Goal: Communication & Community: Ask a question

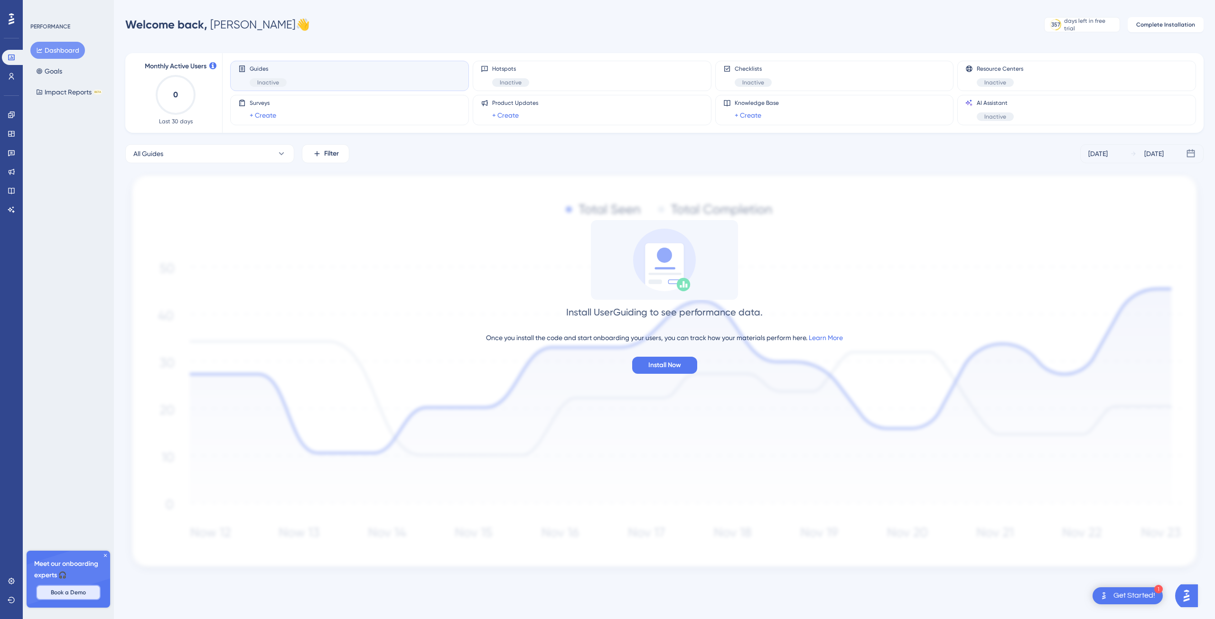
click at [73, 596] on button "Book a Demo" at bounding box center [68, 592] width 65 height 15
click at [9, 578] on icon at bounding box center [12, 581] width 8 height 8
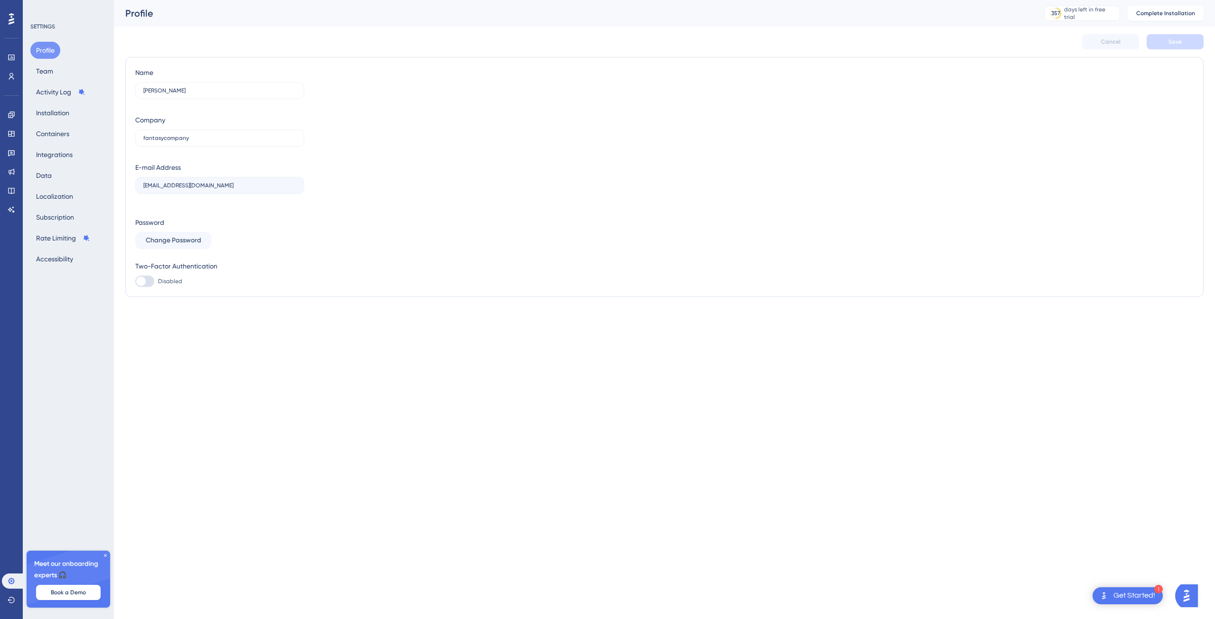
click at [1186, 596] on img "Open AI Assistant Launcher" at bounding box center [1186, 595] width 17 height 17
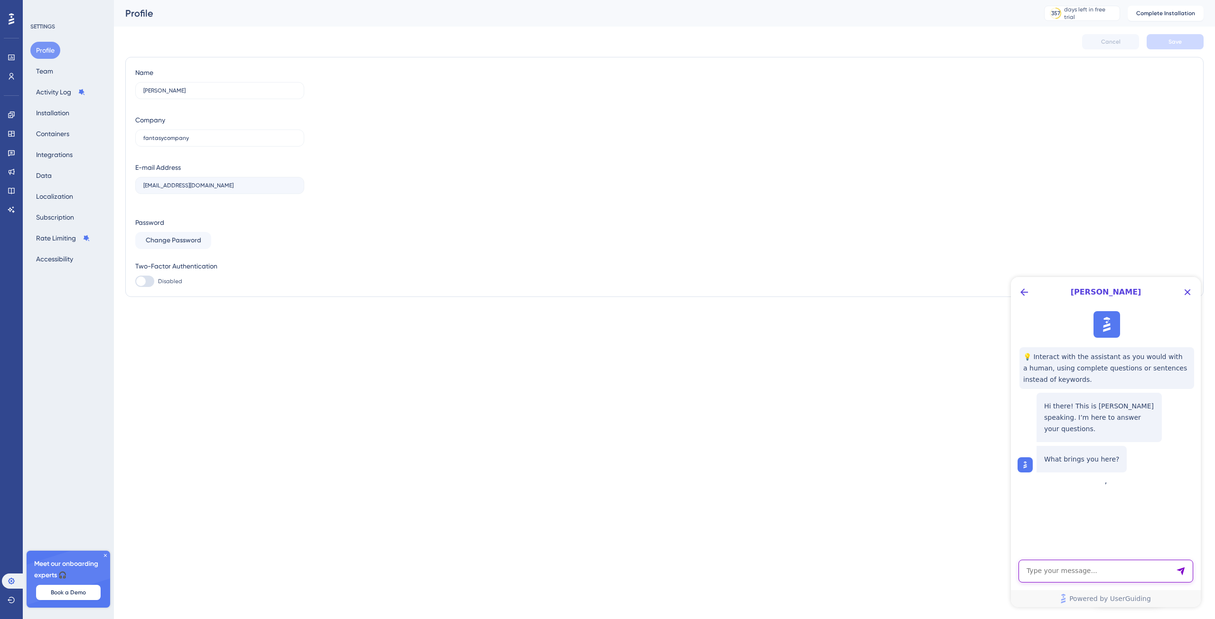
click at [1084, 576] on textarea "AI Assistant Text Input" at bounding box center [1105, 571] width 175 height 23
click at [1075, 566] on textarea "AI Assistant Text Input" at bounding box center [1105, 571] width 175 height 23
paste textarea ": Dear Appcues Team, i have a question regarding the Theming of onboarding flow…"
type textarea ": Dear Appcues Team, i have a question regarding the Theming of onboarding flow…"
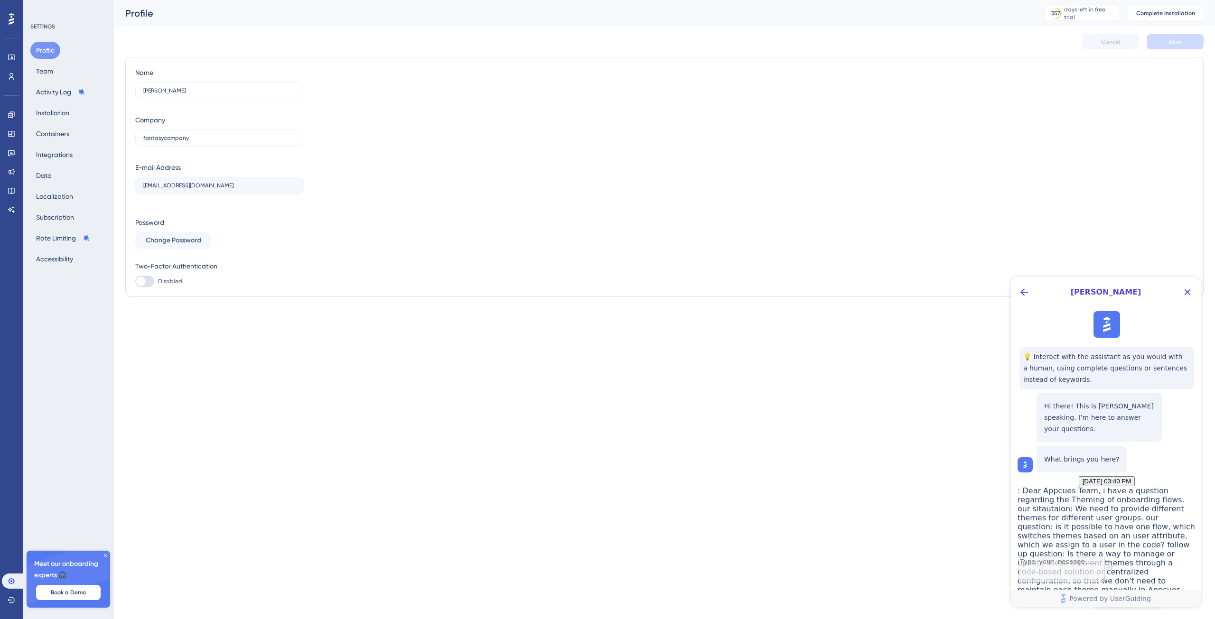
scroll to position [198, 0]
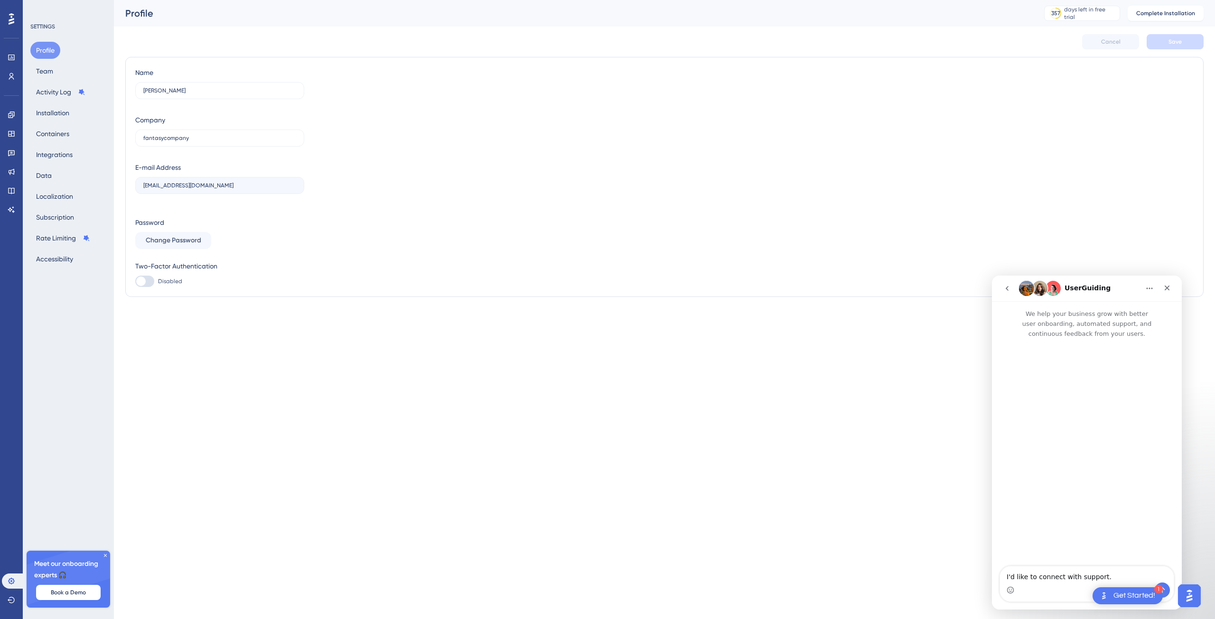
scroll to position [0, 0]
drag, startPoint x: 1115, startPoint y: 574, endPoint x: 971, endPoint y: 574, distance: 144.2
click at [992, 574] on html "UserGuiding We help your business grow with better user onboarding, automated s…" at bounding box center [1087, 443] width 190 height 334
click at [1035, 518] on textarea ": Dear Appcues Team, i have a question regarding the Theming of onboarding flow…" at bounding box center [1087, 545] width 174 height 75
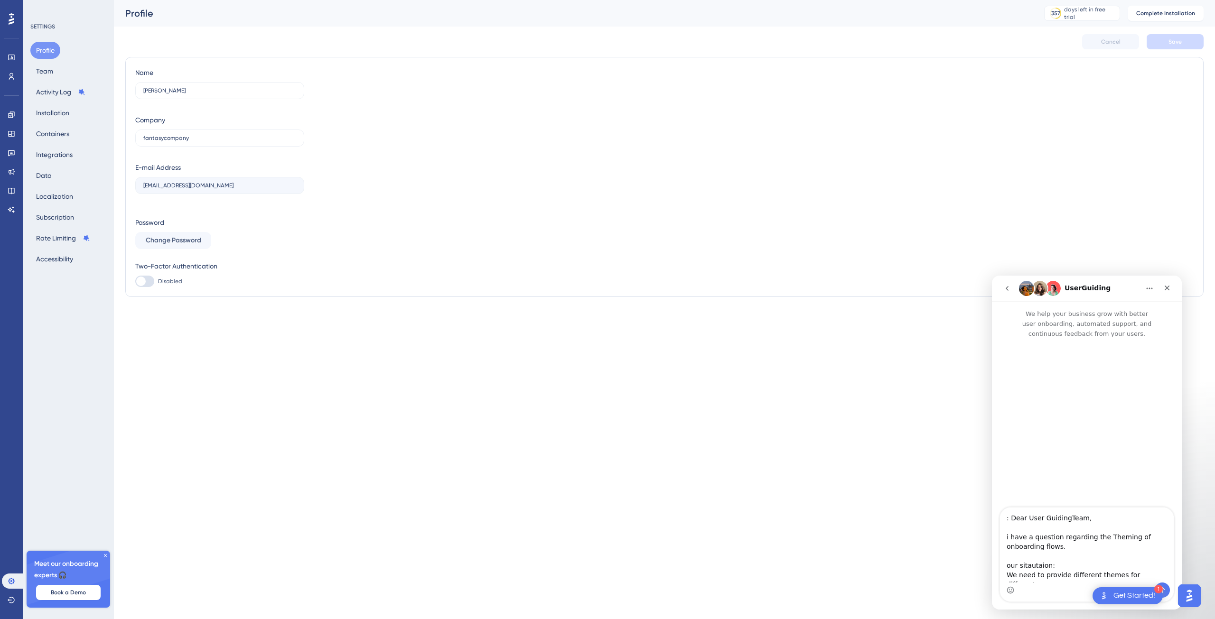
click at [1011, 518] on textarea ": Dear User GuidingTeam, i have a question regarding the Theming of onboarding …" at bounding box center [1087, 545] width 174 height 75
click at [1093, 546] on textarea "Dear User GuidingTeam, i have a question regarding the Theming of onboarding fl…" at bounding box center [1087, 545] width 174 height 75
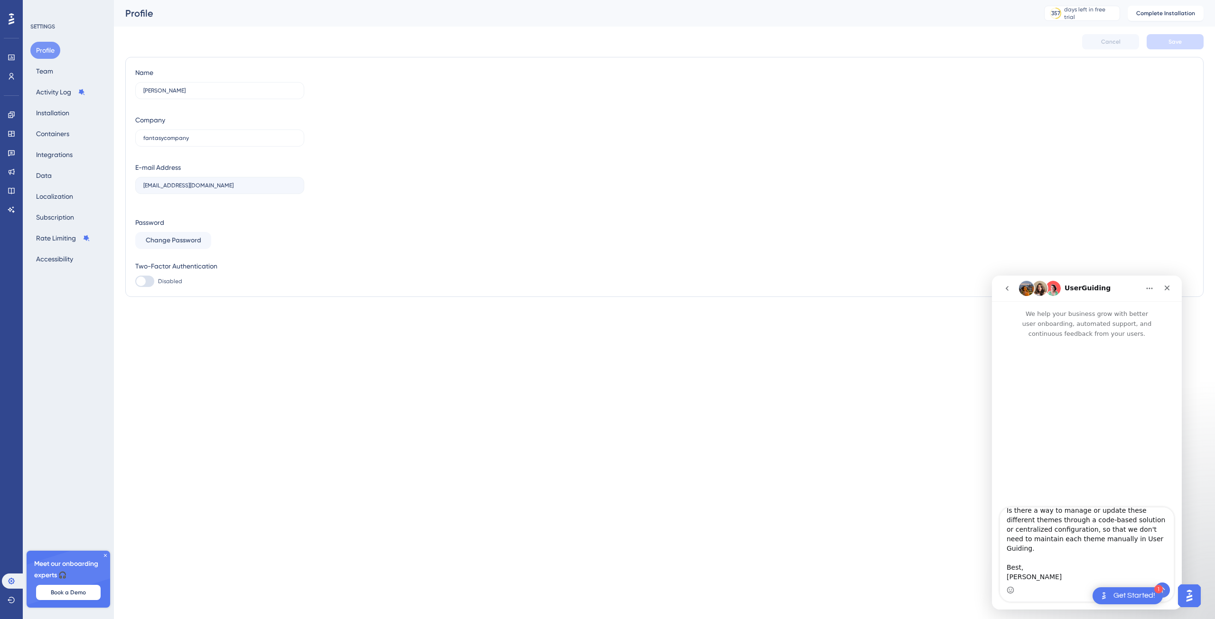
type textarea "Dear User GuidingTeam, i have a question regarding the Theming of onboarding fl…"
click at [1165, 588] on icon "Send a message…" at bounding box center [1162, 590] width 8 height 8
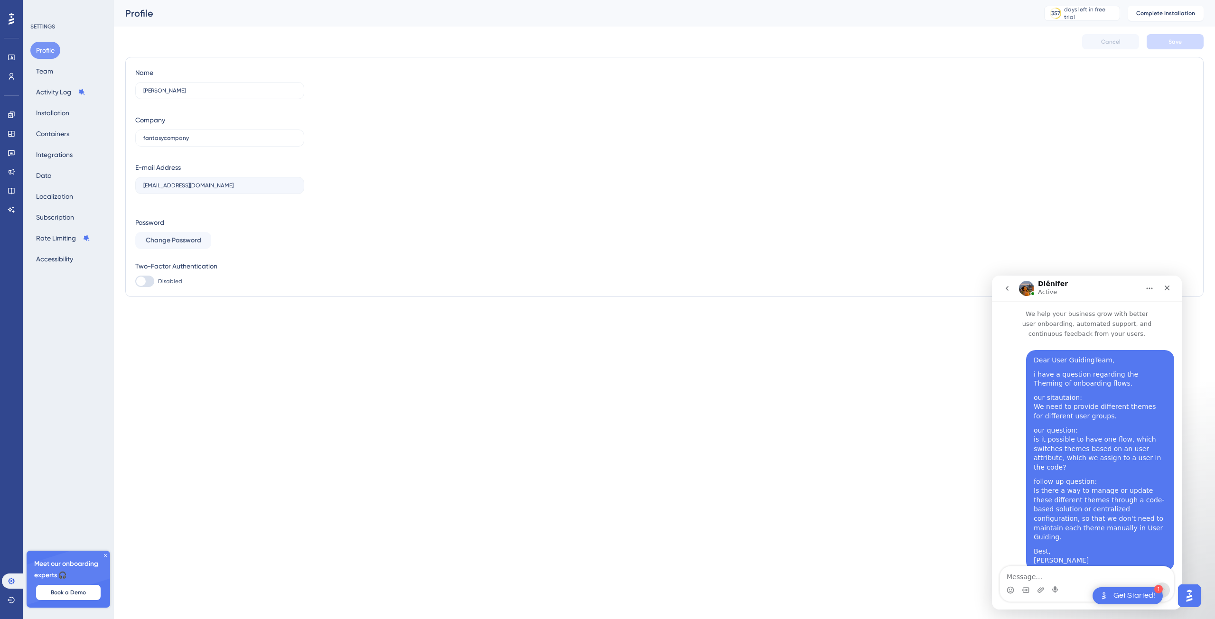
scroll to position [140, 0]
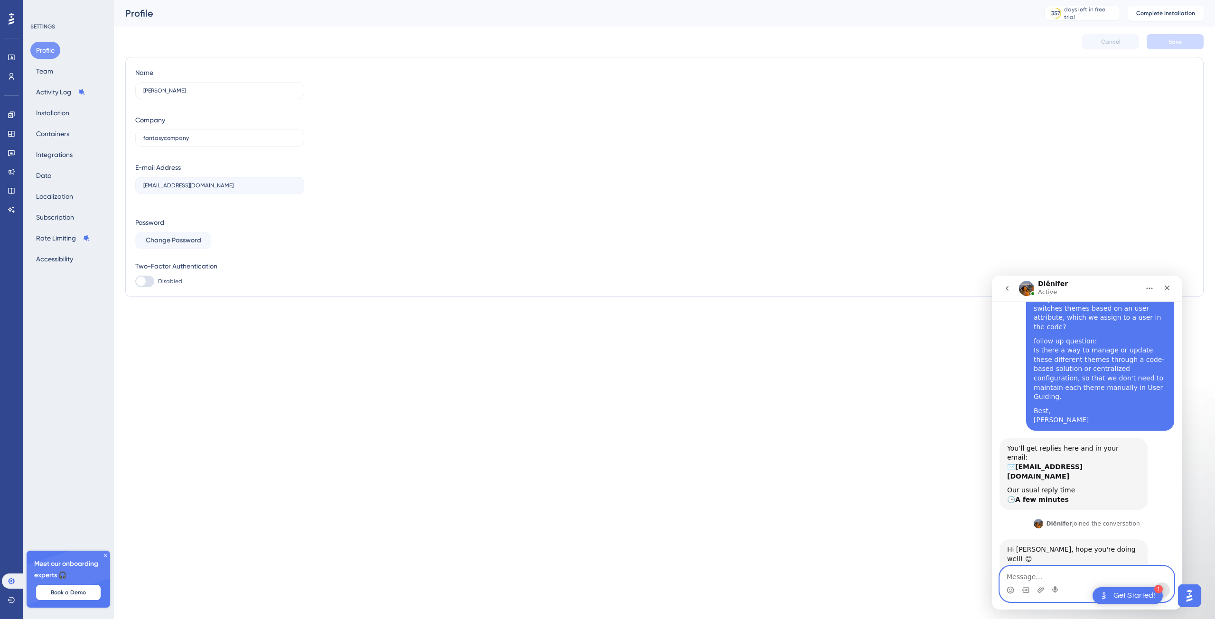
click at [1031, 579] on textarea "Message…" at bounding box center [1087, 574] width 174 height 16
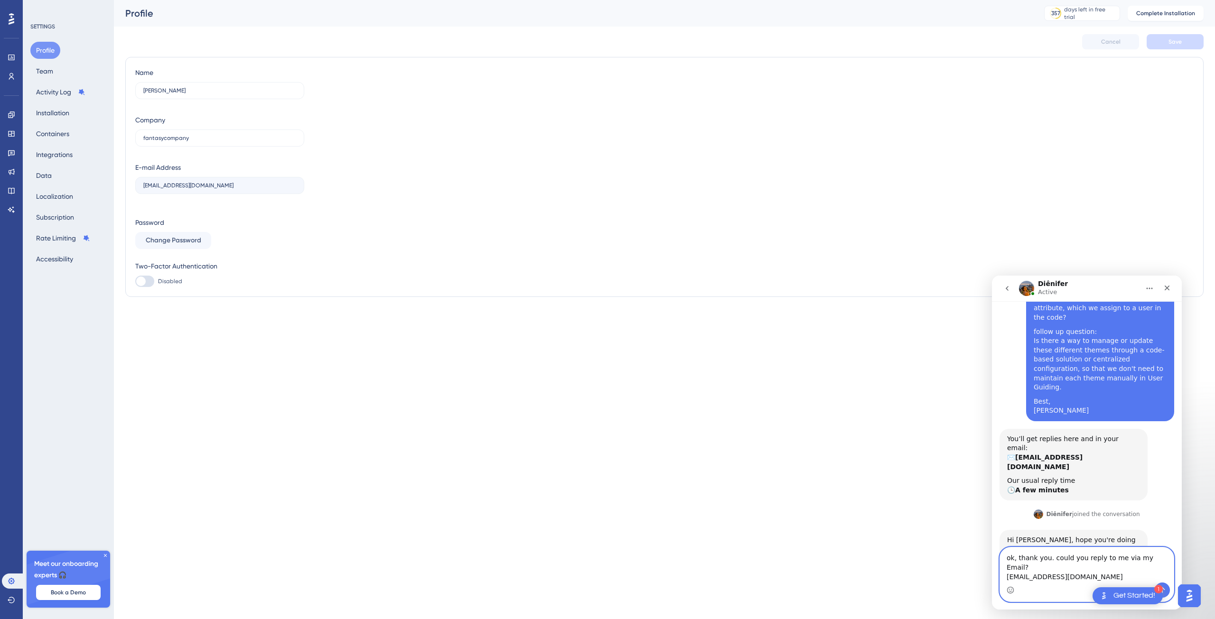
type textarea "ok, thank you. could you reply to me via my Email? [EMAIL_ADDRESS][DOMAIN_NAME]"
click at [1164, 591] on icon "Send a message…" at bounding box center [1162, 590] width 8 height 8
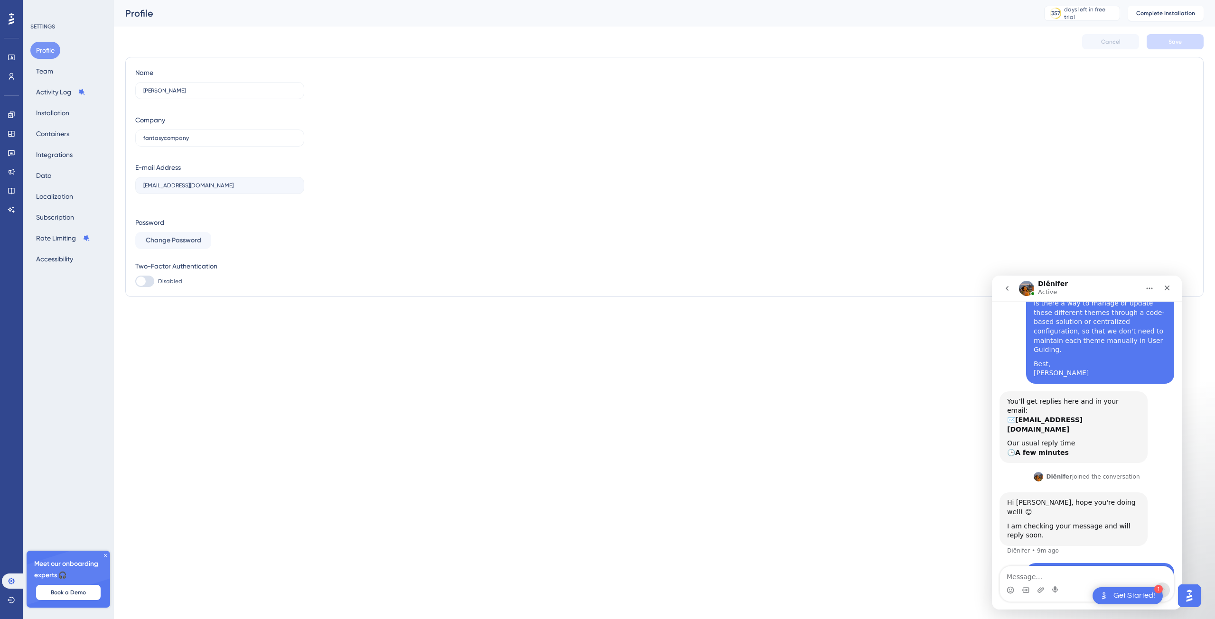
click at [1055, 588] on link "[EMAIL_ADDRESS][DOMAIN_NAME]" at bounding box center [1091, 592] width 116 height 8
click at [1026, 288] on img "Intercom messenger" at bounding box center [1026, 288] width 15 height 15
click at [1003, 288] on icon "go back" at bounding box center [1007, 289] width 8 height 8
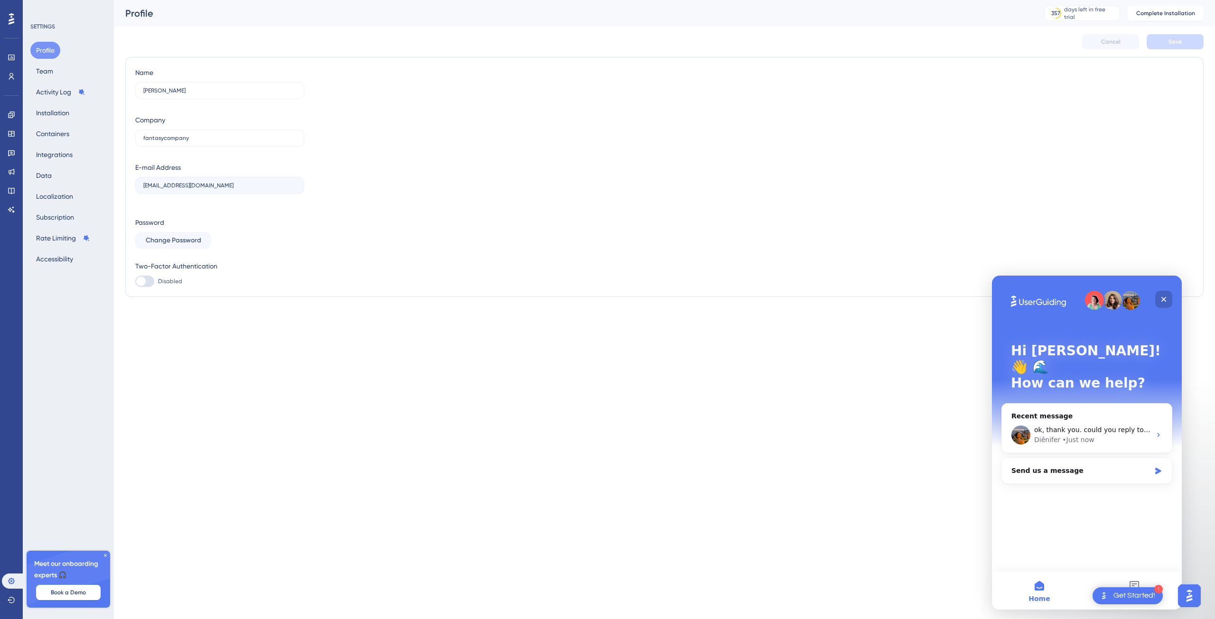
click at [1166, 298] on icon "Close" at bounding box center [1164, 300] width 8 height 8
